Goal: Obtain resource: Download file/media

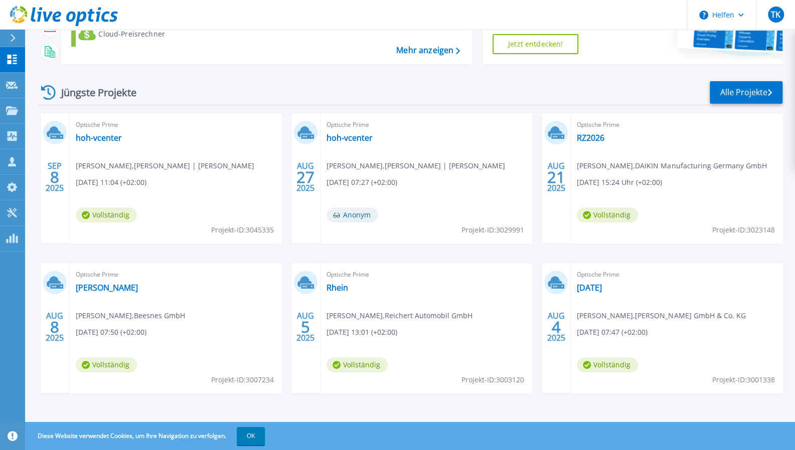
scroll to position [147, 0]
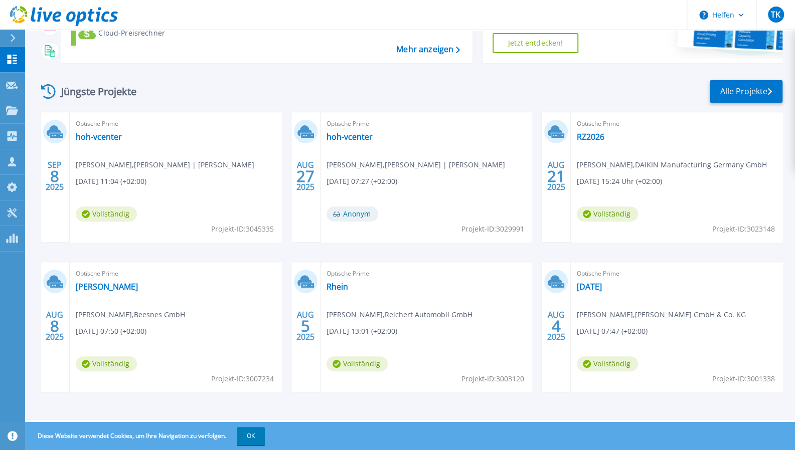
click at [248, 429] on button "OK" at bounding box center [251, 436] width 28 height 18
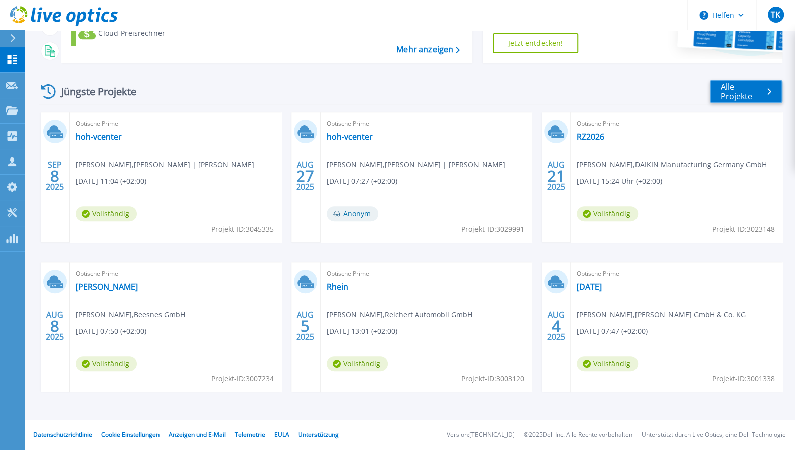
click at [744, 97] on font "Alle Projekte" at bounding box center [737, 91] width 32 height 21
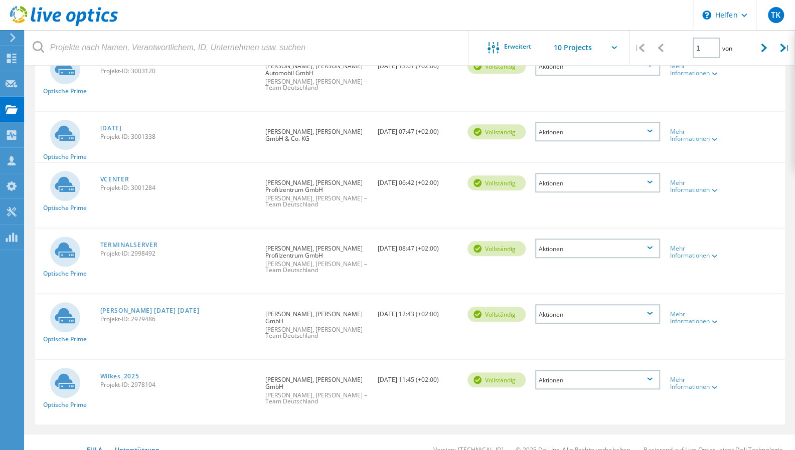
scroll to position [366, 0]
click at [765, 43] on div at bounding box center [764, 48] width 21 height 36
type input "2"
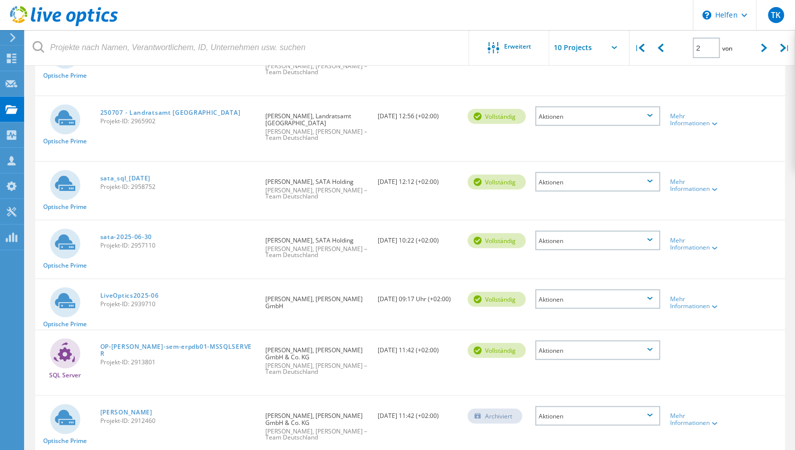
scroll to position [101, 0]
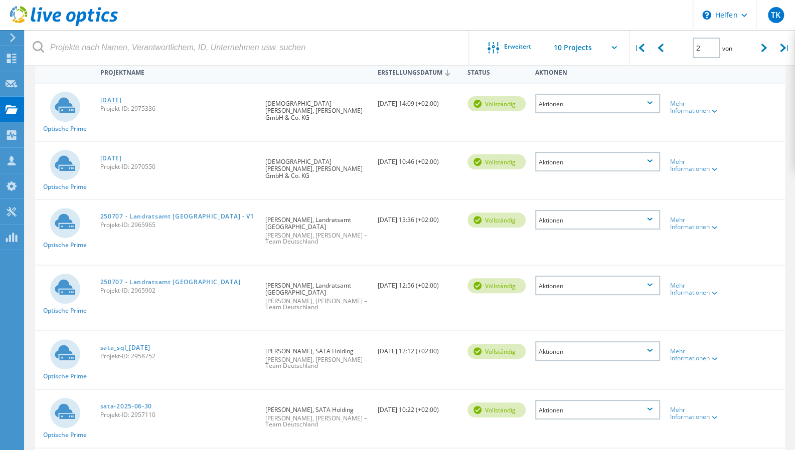
click at [117, 102] on font "[DATE]" at bounding box center [111, 100] width 22 height 9
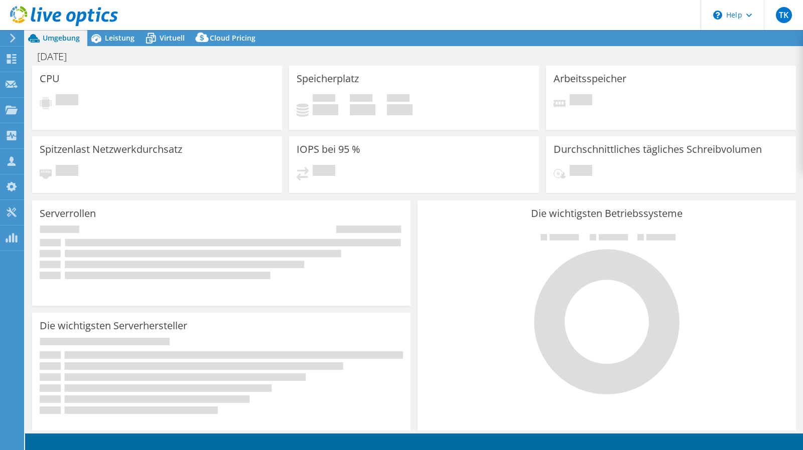
select select "USD"
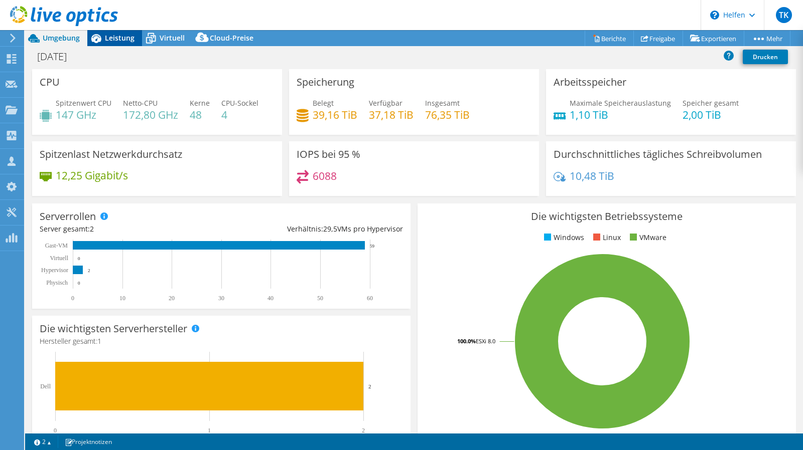
click at [123, 40] on font "Leistung" at bounding box center [120, 38] width 30 height 10
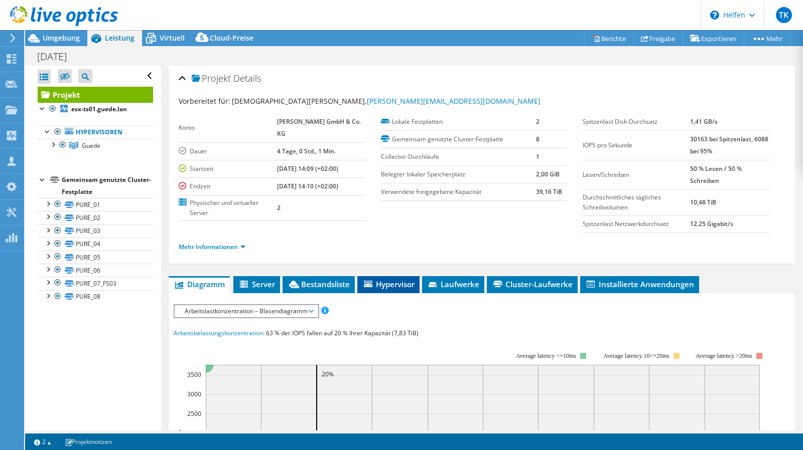
click at [395, 281] on font "Hypervisor" at bounding box center [395, 284] width 39 height 10
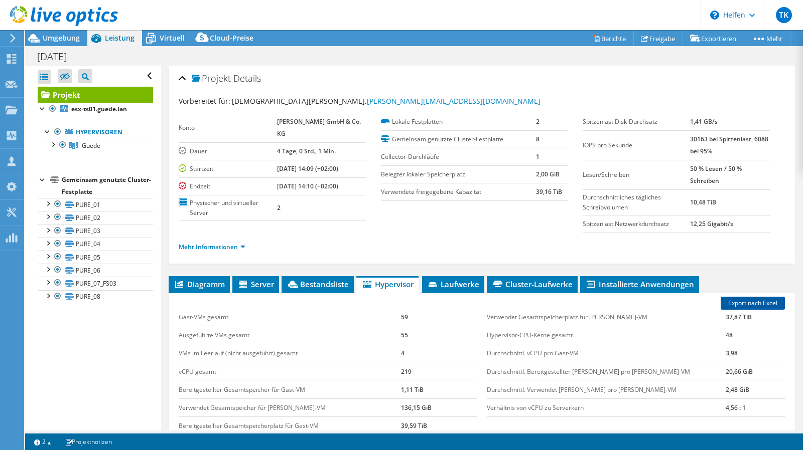
click at [750, 301] on font "Export nach Excel" at bounding box center [752, 303] width 49 height 9
